Goal: Find specific page/section: Find specific page/section

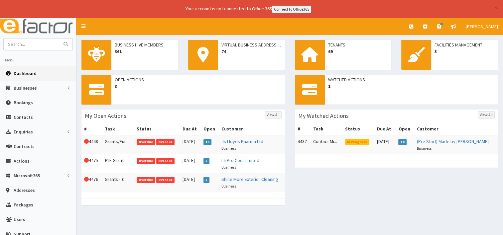
click at [27, 73] on span "Dashboard" at bounding box center [25, 73] width 23 height 6
click at [33, 45] on input "text" at bounding box center [32, 45] width 56 height 12
type input "s"
